Goal: Task Accomplishment & Management: Manage account settings

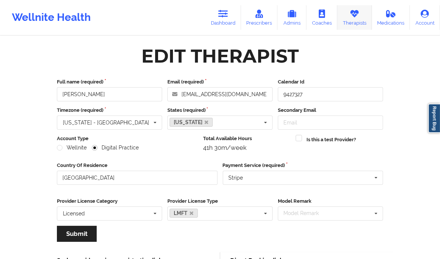
click at [352, 17] on icon at bounding box center [355, 14] width 10 height 8
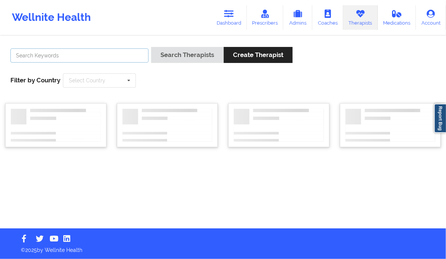
click at [114, 53] on input "text" at bounding box center [79, 55] width 138 height 14
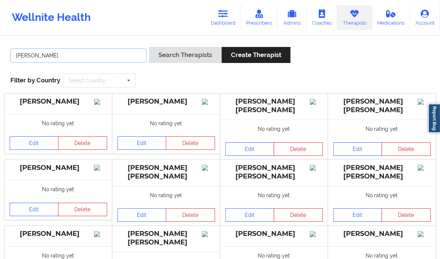
type input "[PERSON_NAME] [GEOGRAPHIC_DATA]"
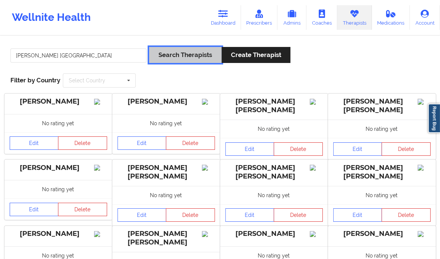
click at [166, 55] on button "Search Therapists" at bounding box center [185, 55] width 72 height 16
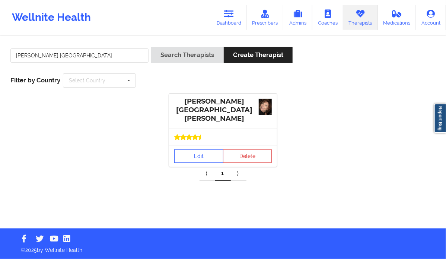
click at [198, 152] on link "Edit" at bounding box center [198, 155] width 49 height 13
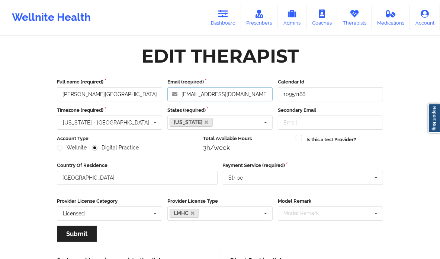
click at [199, 92] on input "[EMAIL_ADDRESS][DOMAIN_NAME]" at bounding box center [219, 94] width 105 height 14
